Goal: Task Accomplishment & Management: Manage account settings

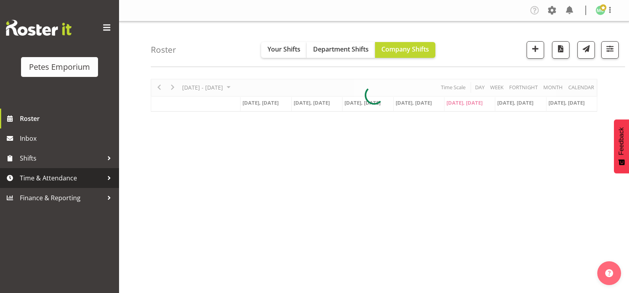
click at [42, 179] on span "Time & Attendance" at bounding box center [61, 178] width 83 height 12
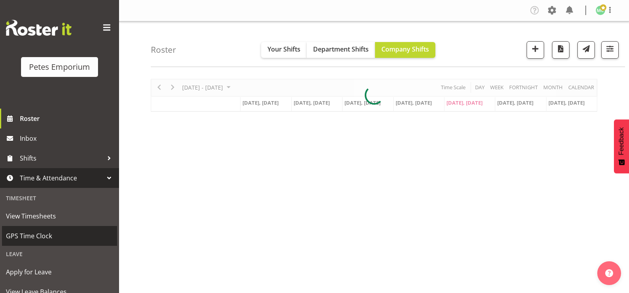
click at [50, 239] on span "GPS Time Clock" at bounding box center [59, 236] width 107 height 12
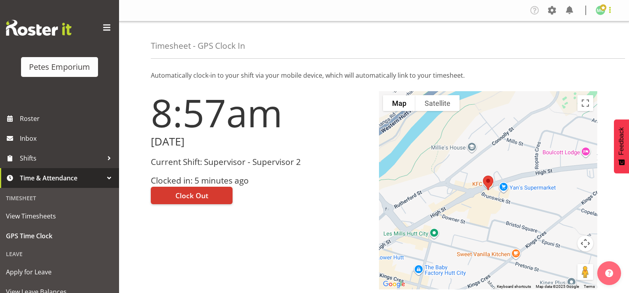
click at [608, 8] on span at bounding box center [610, 10] width 10 height 10
click at [572, 40] on link "Log Out" at bounding box center [576, 42] width 76 height 14
